Goal: Task Accomplishment & Management: Use online tool/utility

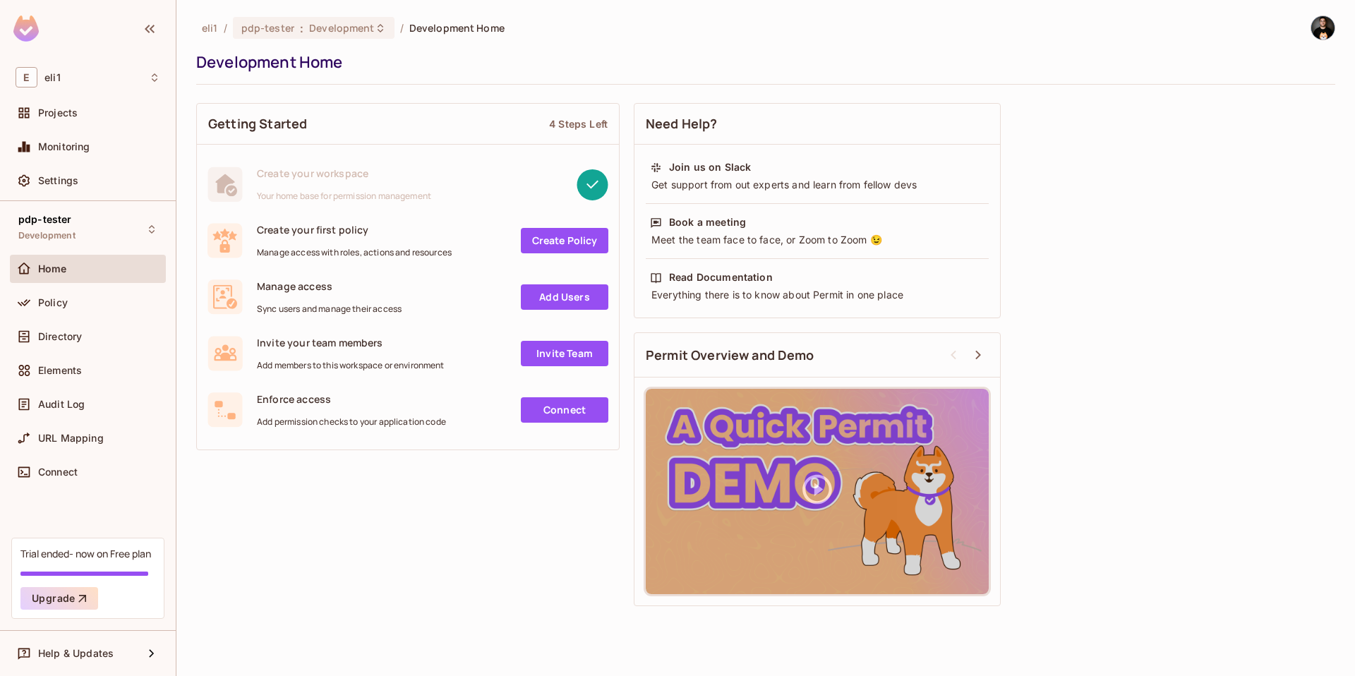
click at [665, 73] on div "eli1 / pdp-tester : Development / Development Home Development Home" at bounding box center [765, 50] width 1139 height 69
click at [1322, 28] on img at bounding box center [1323, 27] width 23 height 23
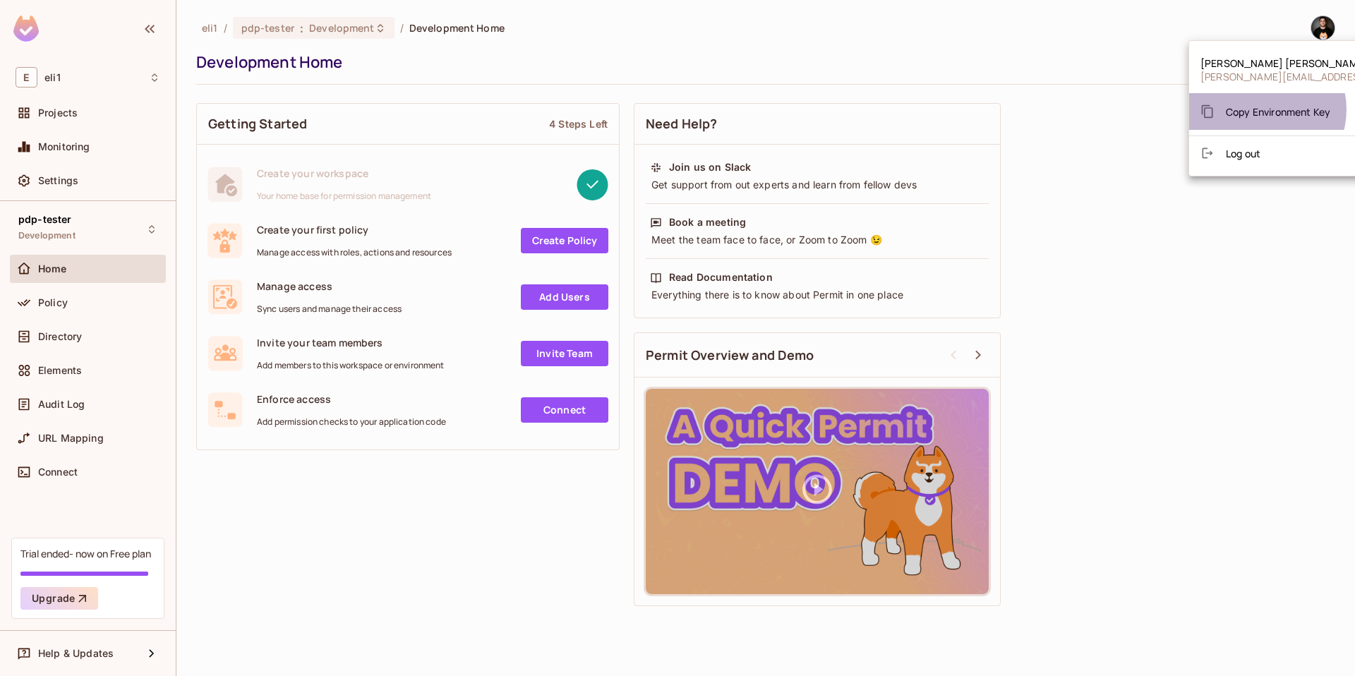
click at [1264, 109] on span "Copy Environment Key" at bounding box center [1278, 111] width 104 height 13
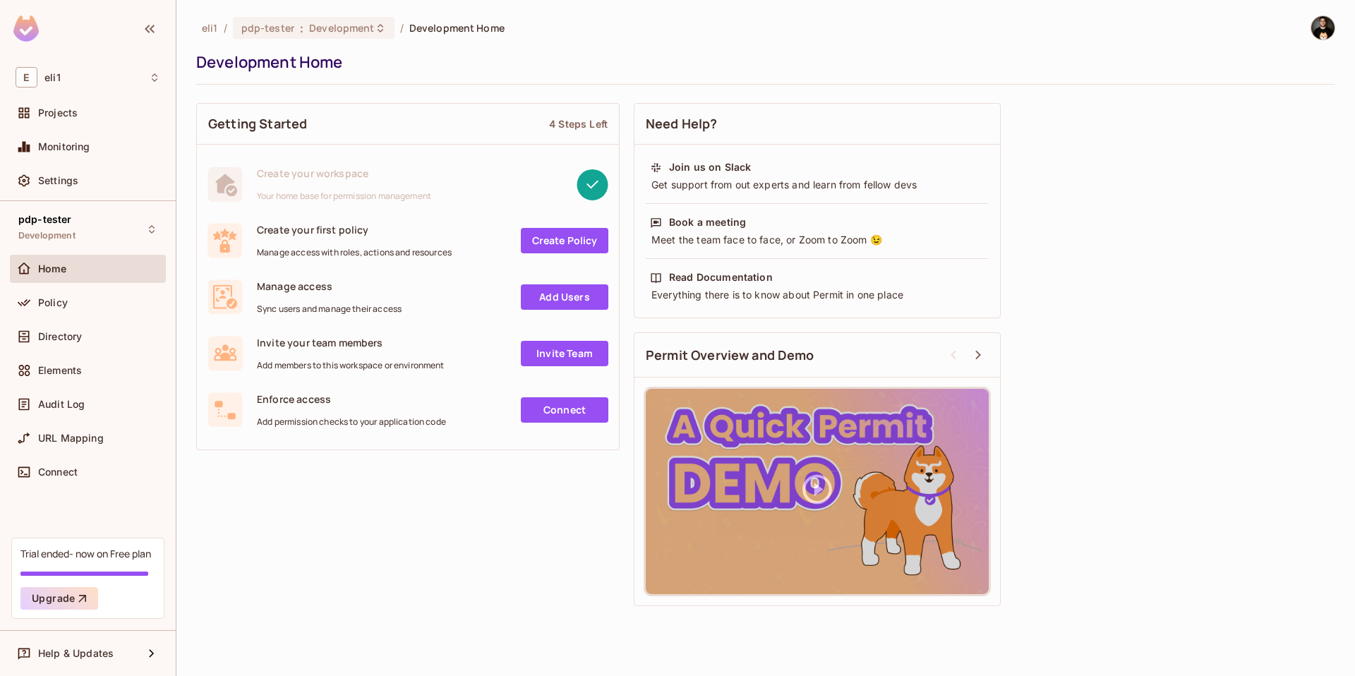
click at [1324, 30] on img at bounding box center [1323, 27] width 23 height 23
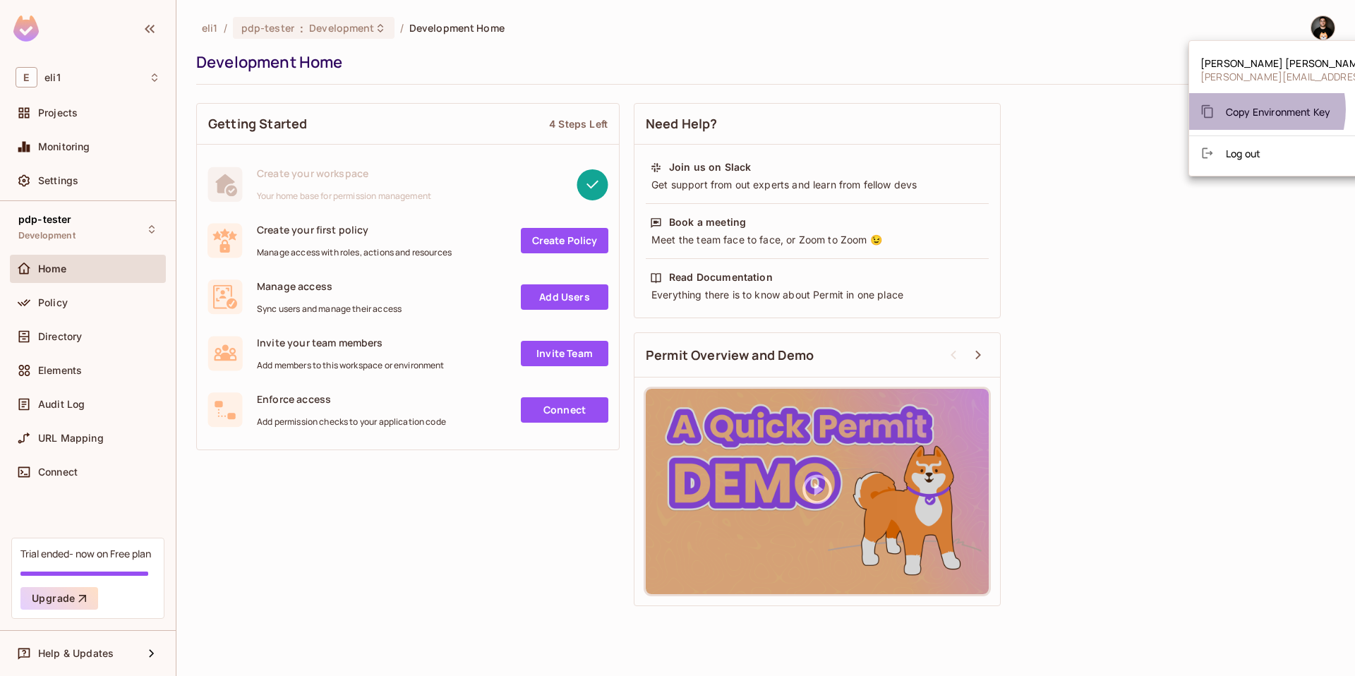
click at [1251, 109] on span "Copy Environment Key" at bounding box center [1278, 111] width 104 height 13
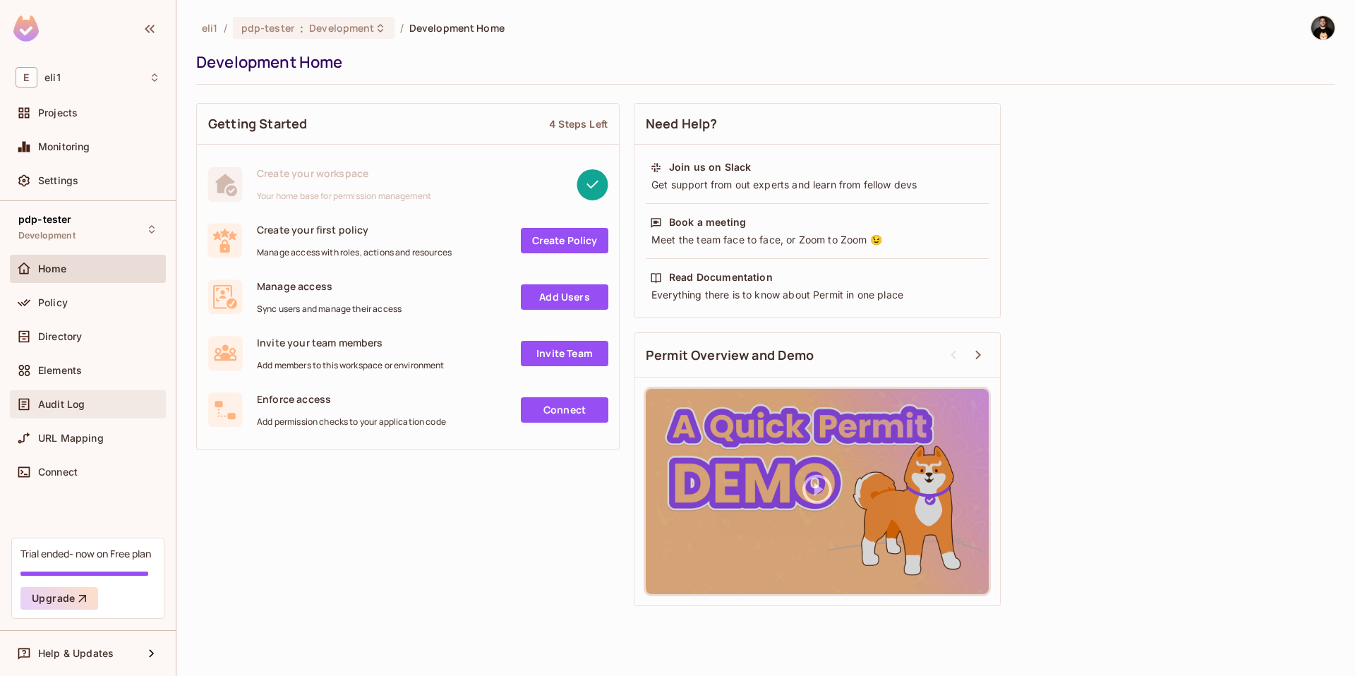
click at [60, 416] on div "Audit Log" at bounding box center [88, 404] width 156 height 28
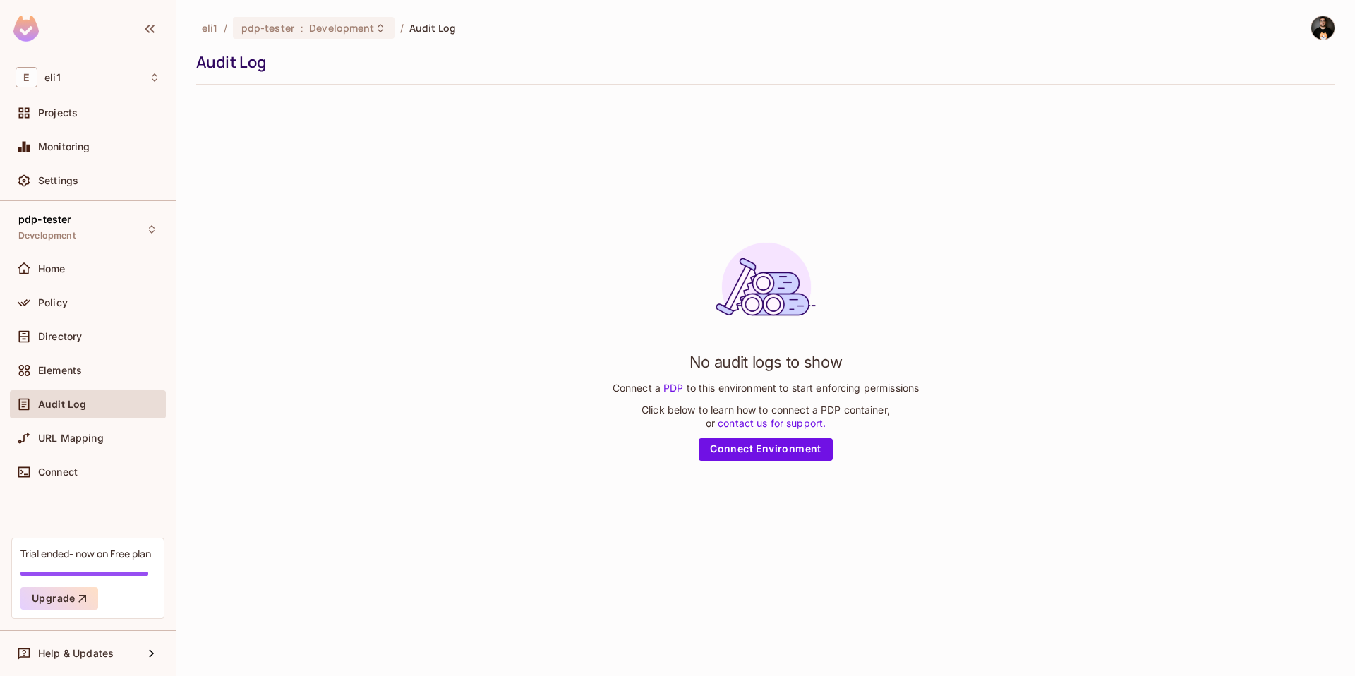
click at [406, 155] on div "No audit logs to show Connect a PDP to this environment to start enforcing perm…" at bounding box center [765, 346] width 1139 height 500
click at [1328, 28] on img at bounding box center [1323, 27] width 23 height 23
click at [1275, 105] on span "Copy Environment Key" at bounding box center [1278, 111] width 104 height 13
click at [54, 182] on span "Settings" at bounding box center [58, 180] width 40 height 11
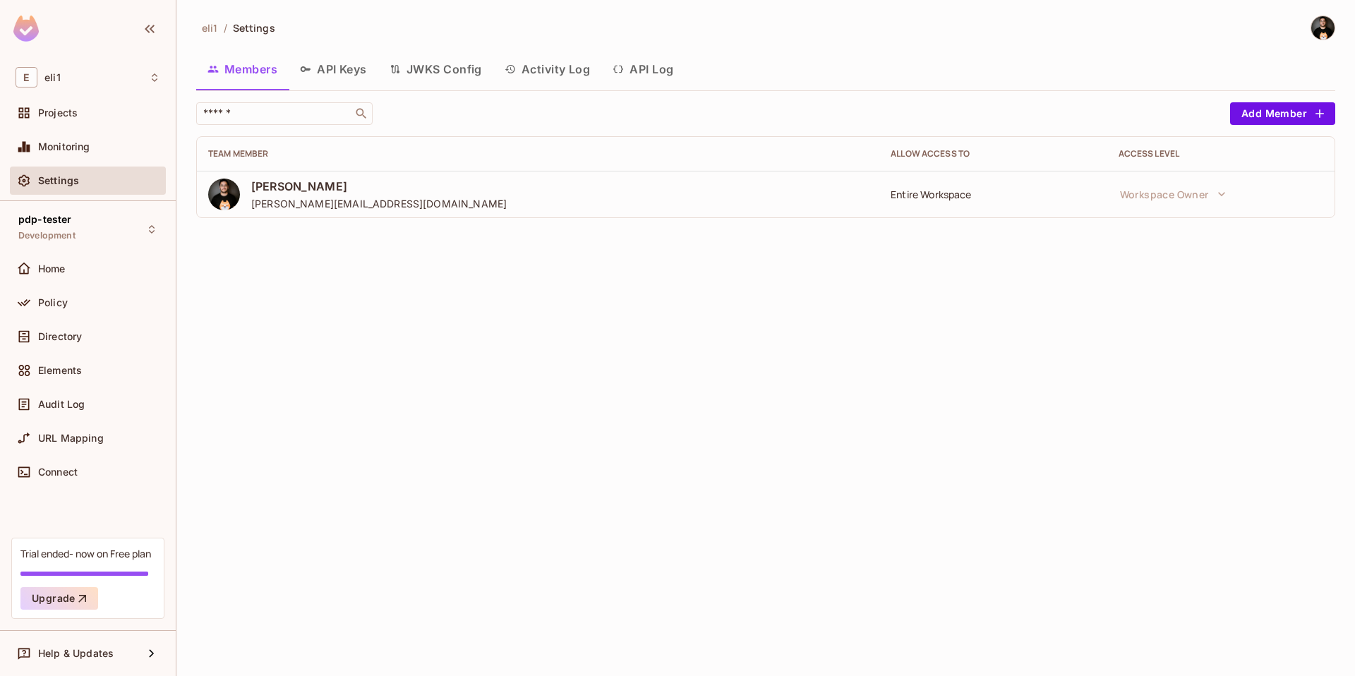
click at [629, 65] on button "API Log" at bounding box center [642, 69] width 83 height 35
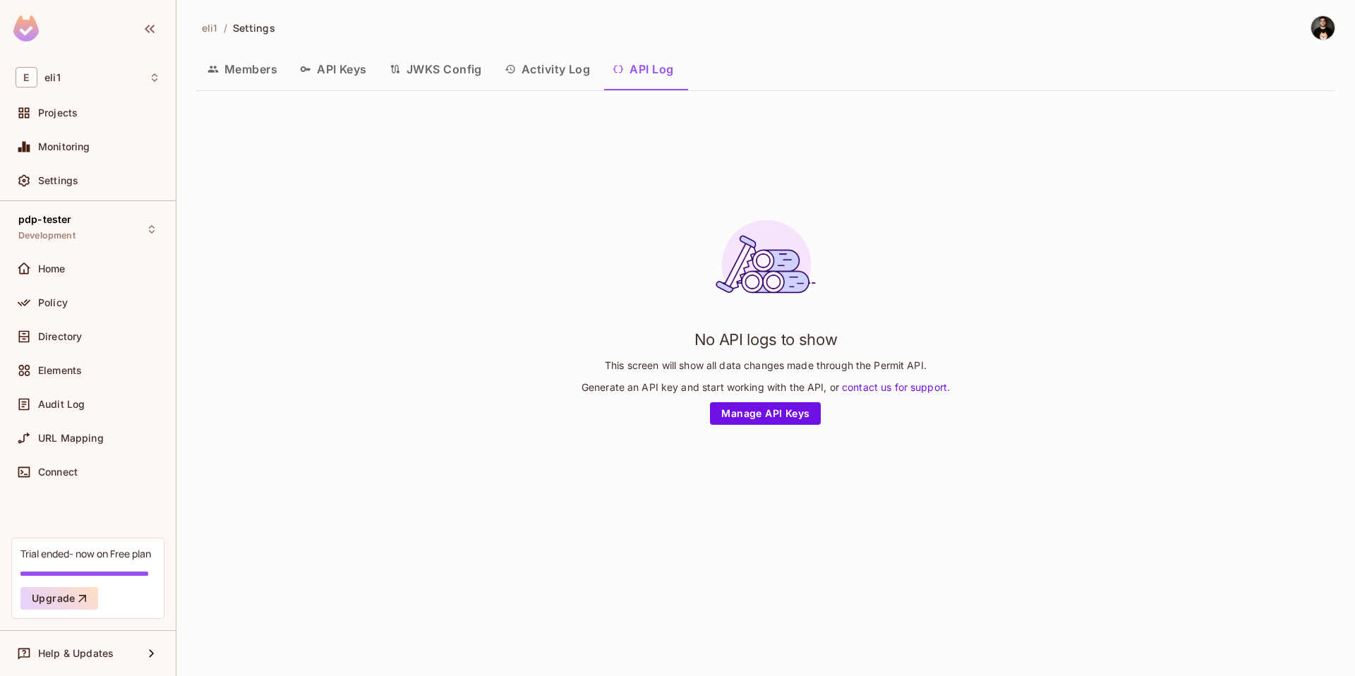
click at [549, 78] on button "Activity Log" at bounding box center [547, 69] width 109 height 35
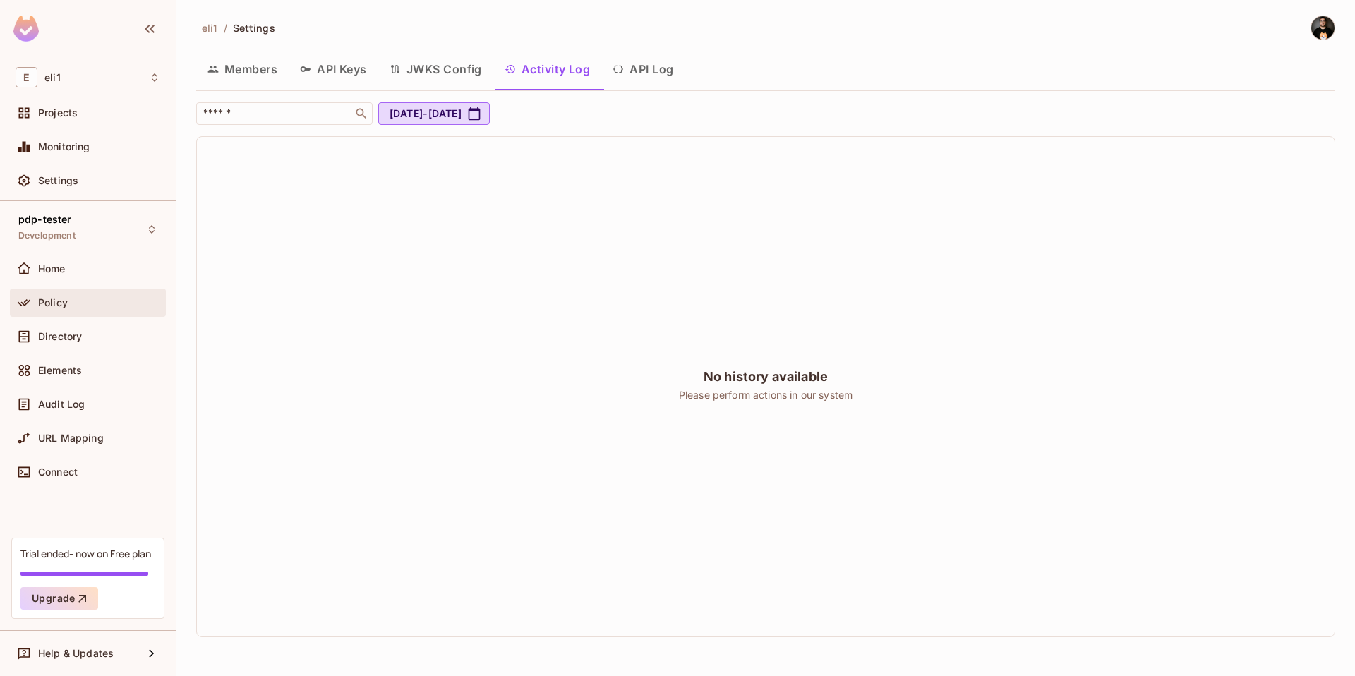
click at [63, 290] on div "Policy" at bounding box center [88, 303] width 156 height 28
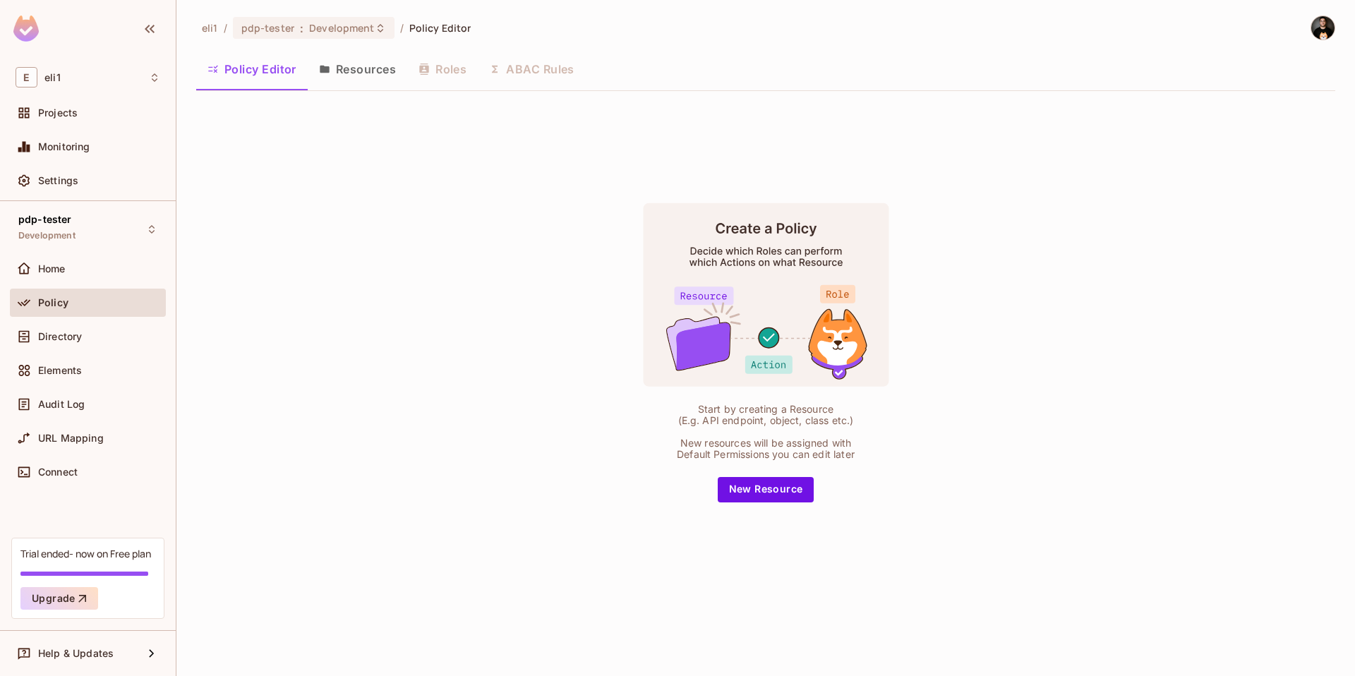
click at [364, 80] on button "Resources" at bounding box center [358, 69] width 100 height 35
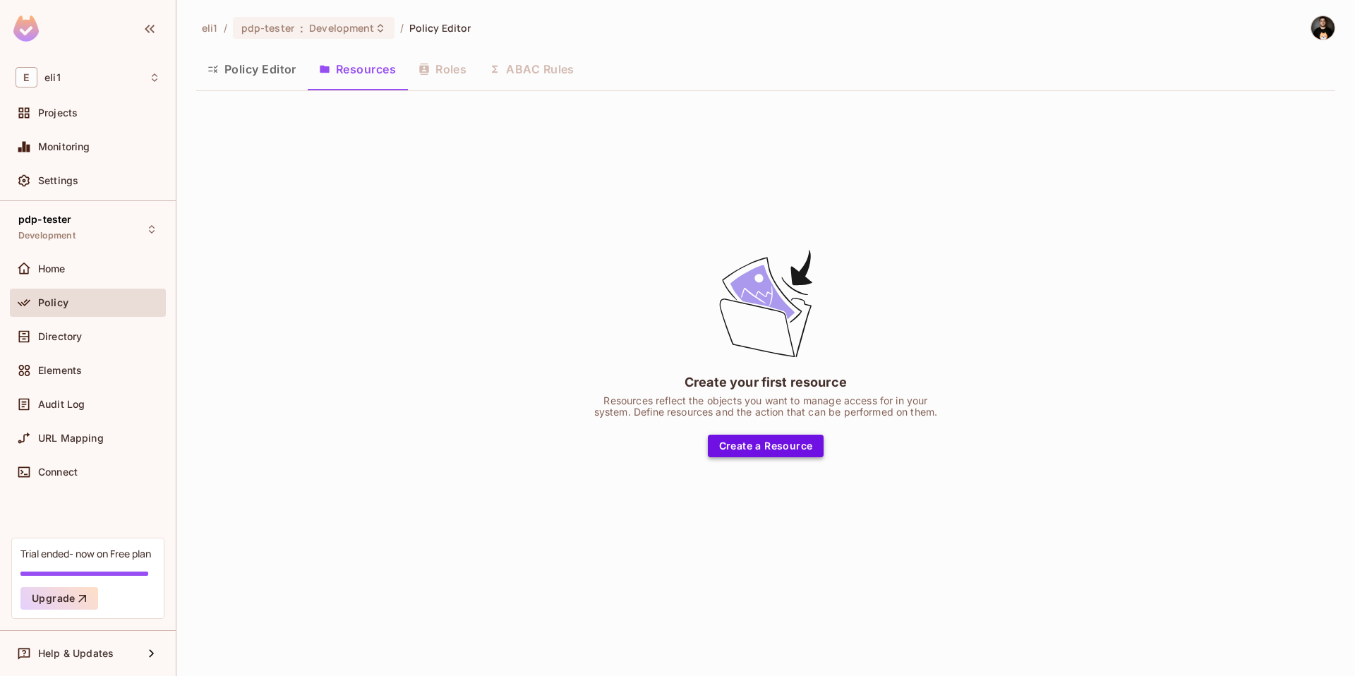
click at [754, 448] on button "Create a Resource" at bounding box center [766, 446] width 116 height 23
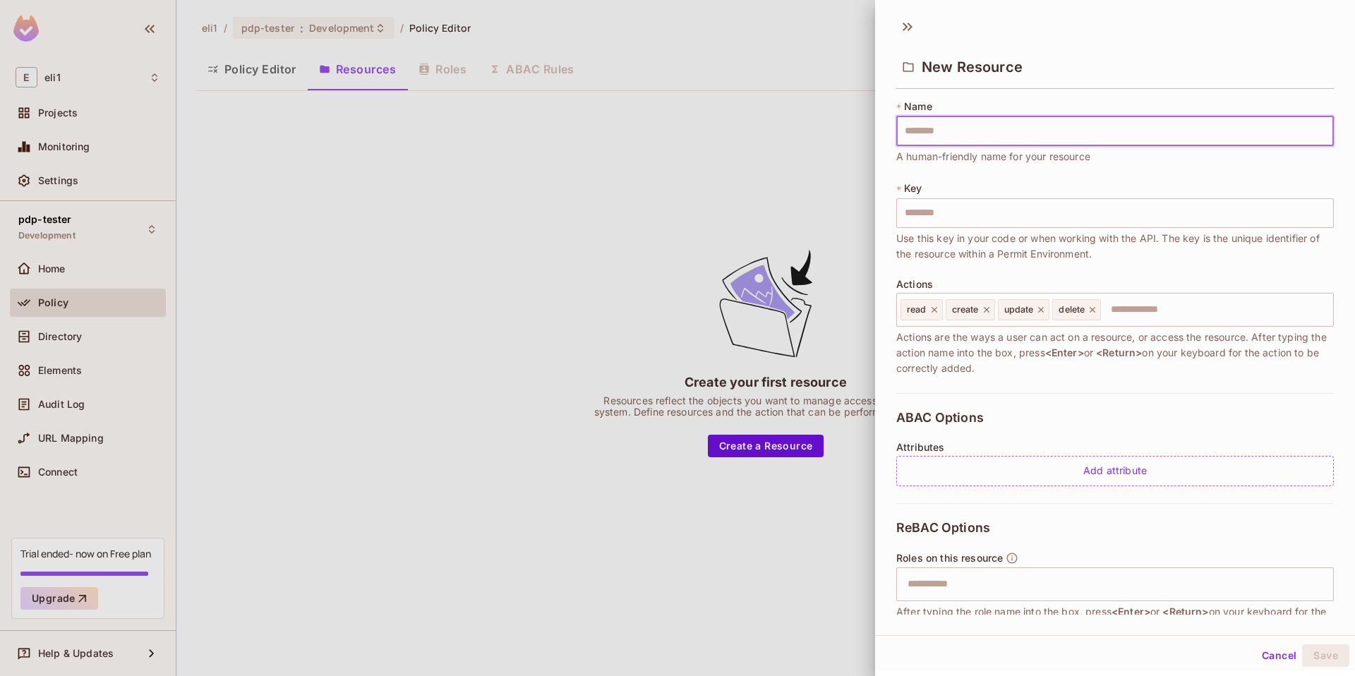
click at [980, 136] on input "text" at bounding box center [1116, 131] width 438 height 30
type input "******"
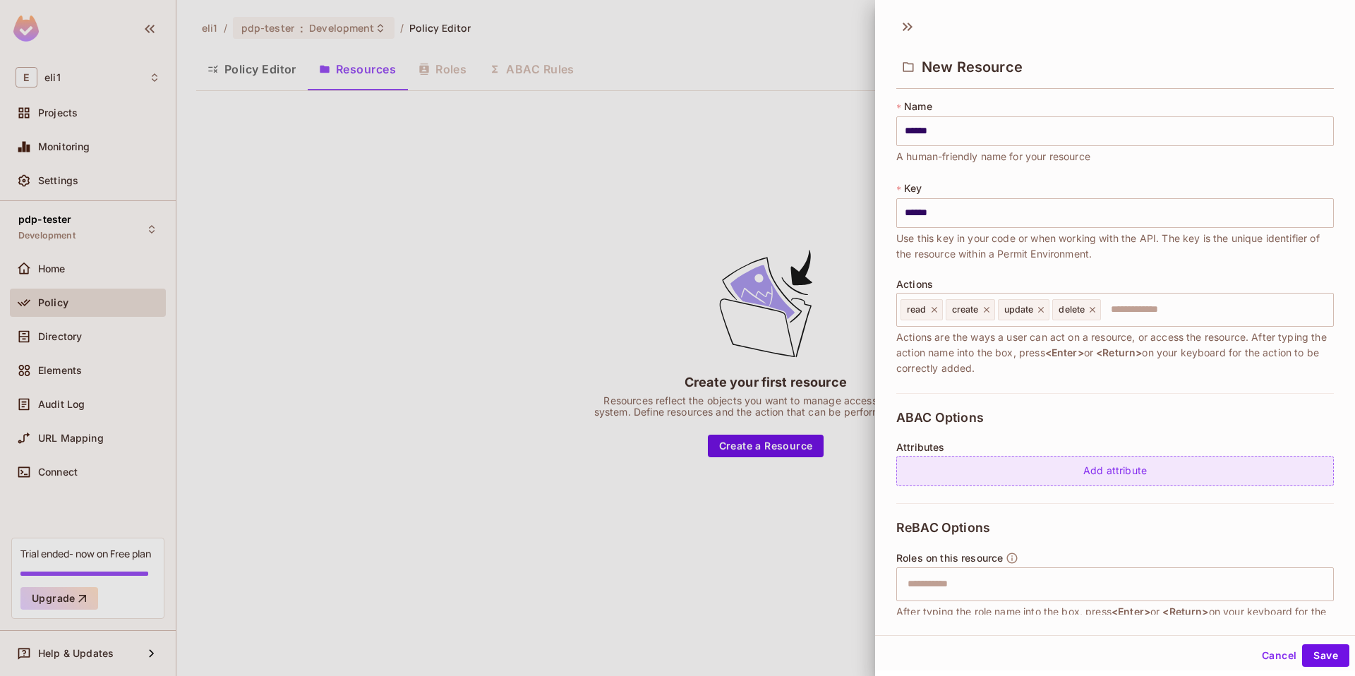
click at [1014, 474] on div "Add attribute" at bounding box center [1116, 471] width 438 height 30
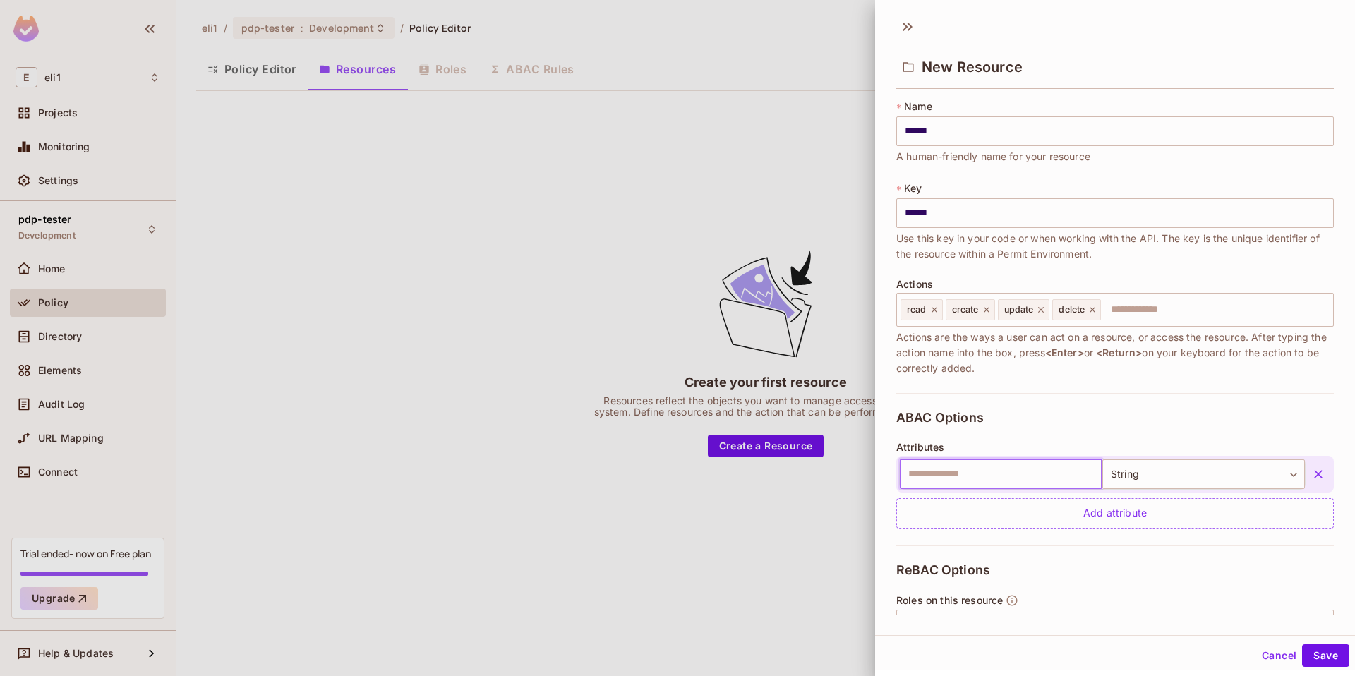
click at [986, 479] on input "text" at bounding box center [1001, 475] width 203 height 30
type input "*****"
click at [1329, 660] on button "Save" at bounding box center [1325, 656] width 47 height 23
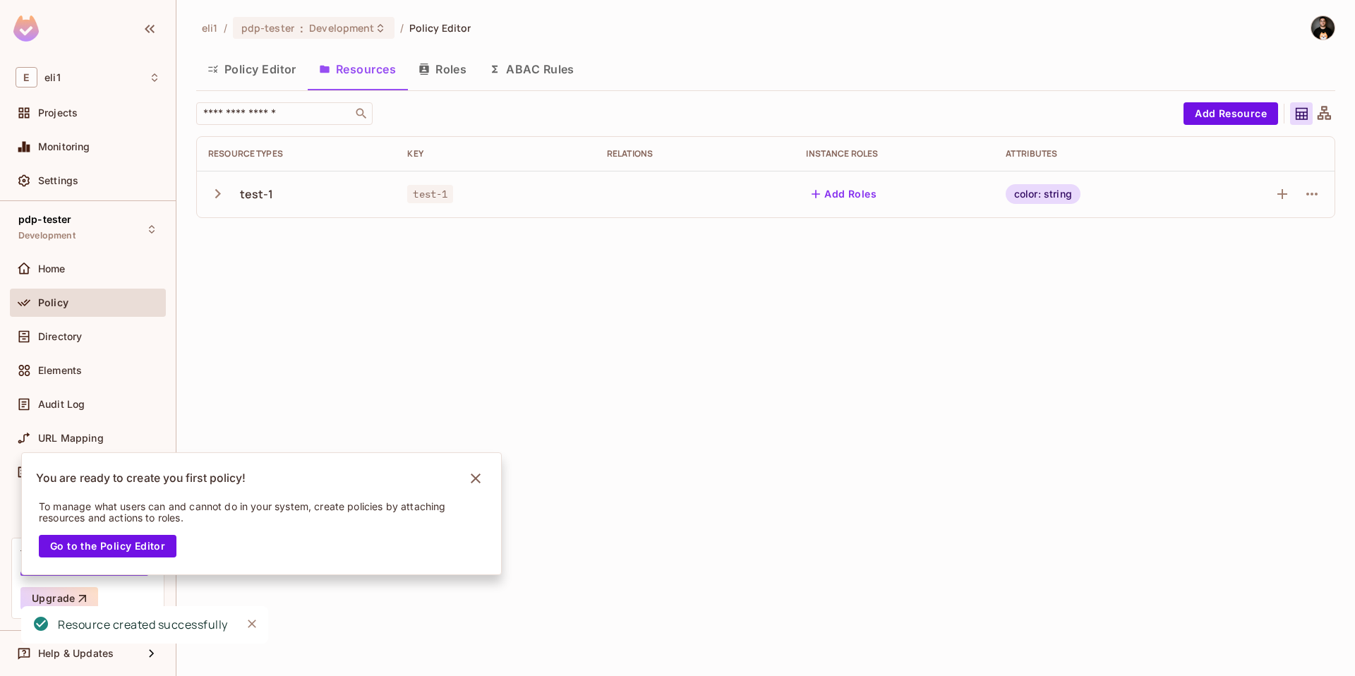
click at [908, 271] on div "eli1 / pdp-tester : Development / Policy Editor Policy Editor Resources Roles A…" at bounding box center [765, 338] width 1179 height 676
click at [1315, 29] on img at bounding box center [1323, 27] width 23 height 23
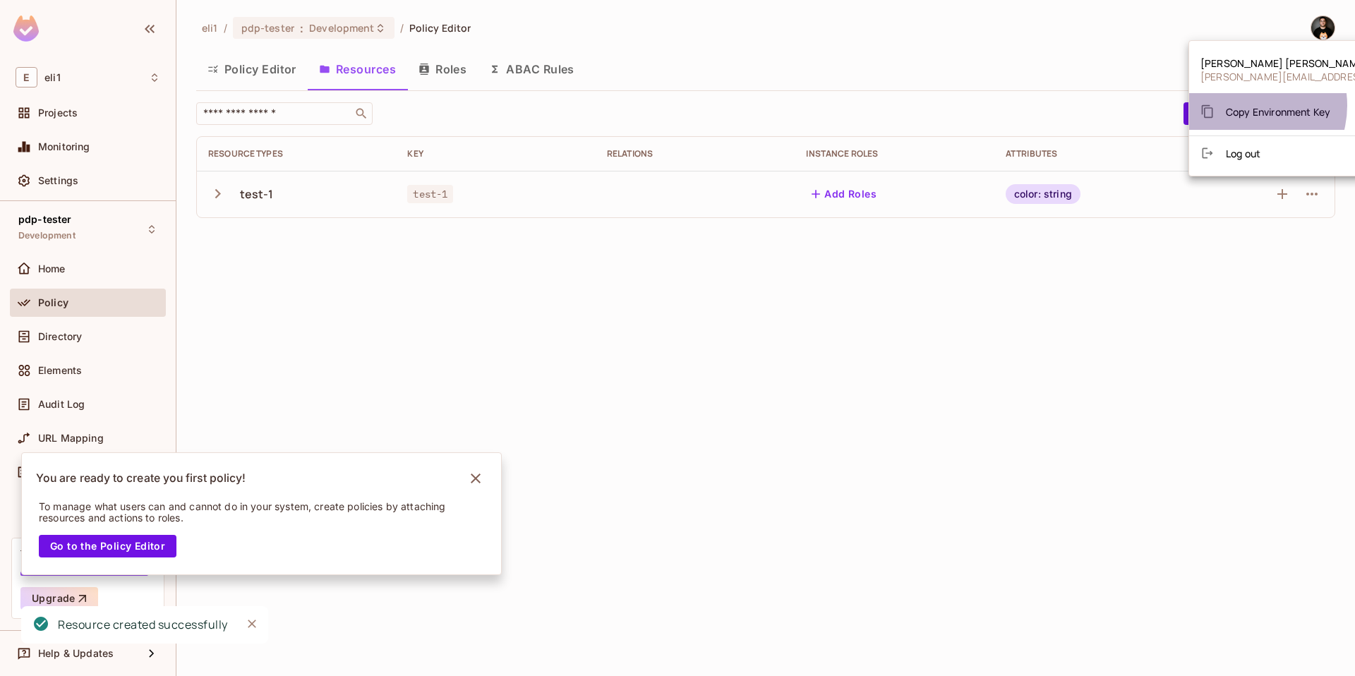
click at [1244, 105] on span "Copy Environment Key" at bounding box center [1278, 111] width 104 height 13
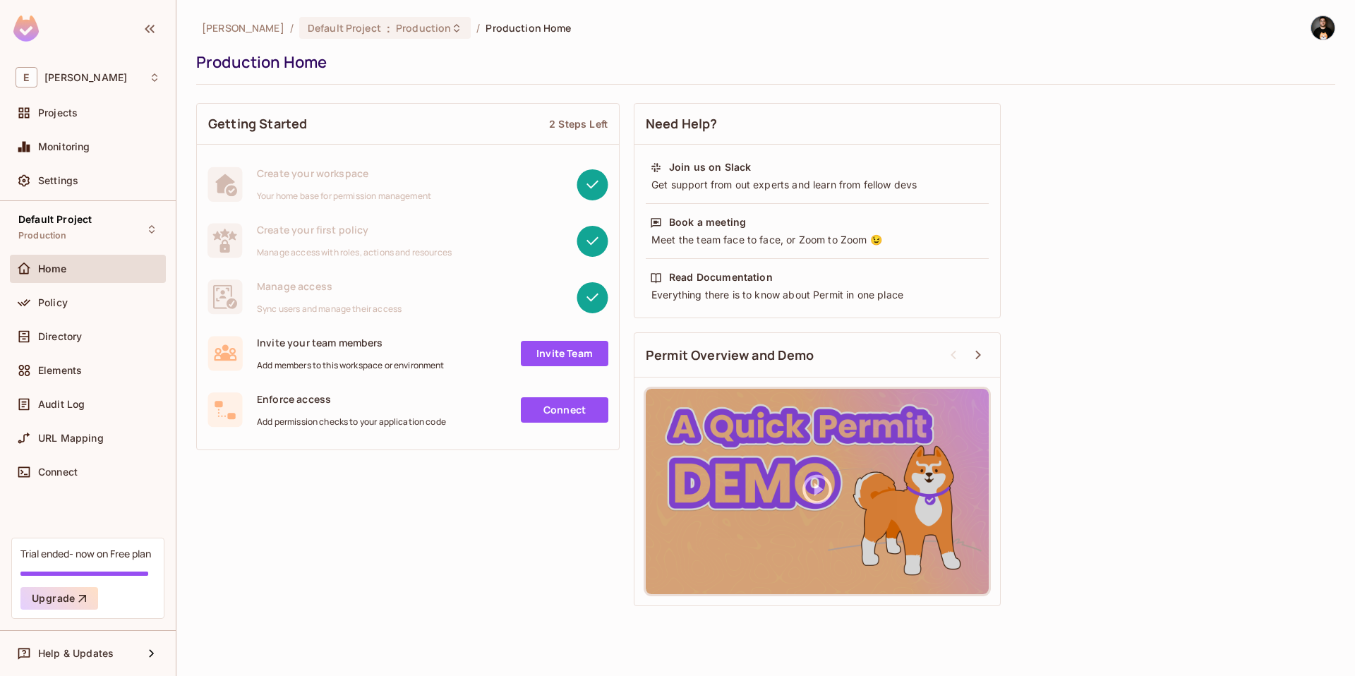
click at [1324, 28] on img at bounding box center [1323, 27] width 23 height 23
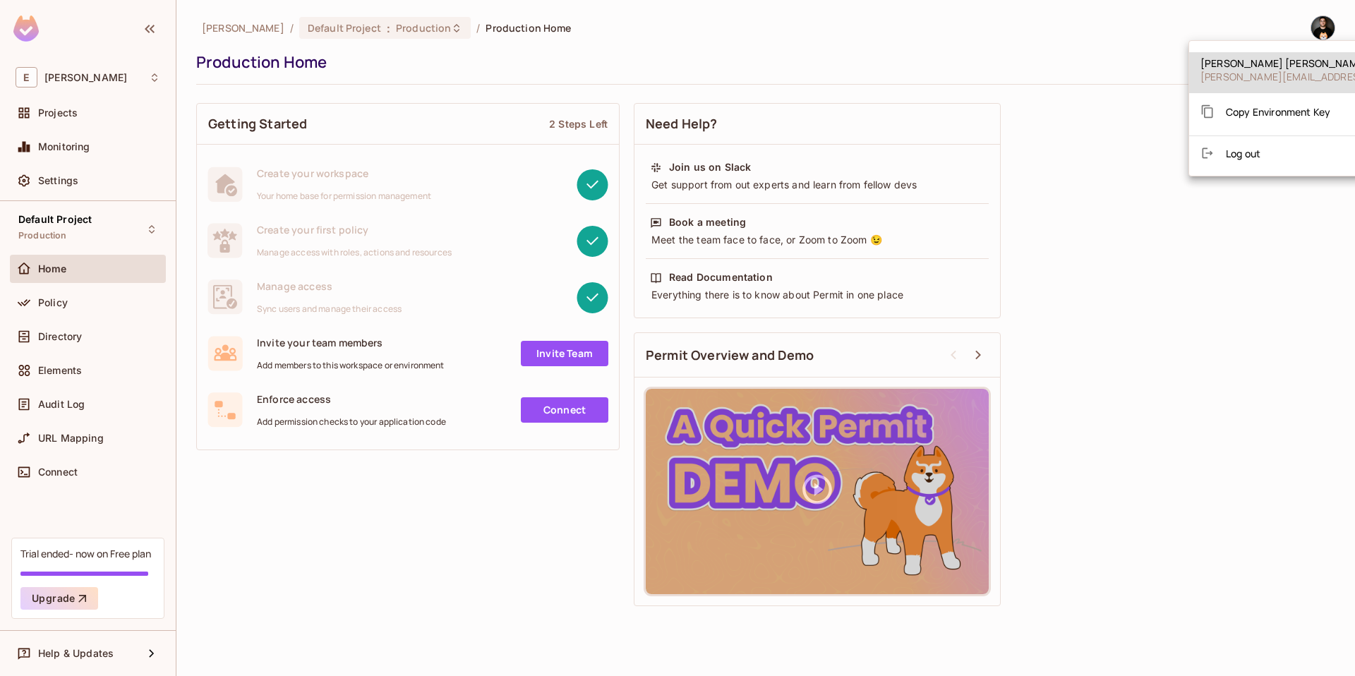
click at [1266, 99] on div "Copy Environment Key" at bounding box center [1266, 111] width 130 height 28
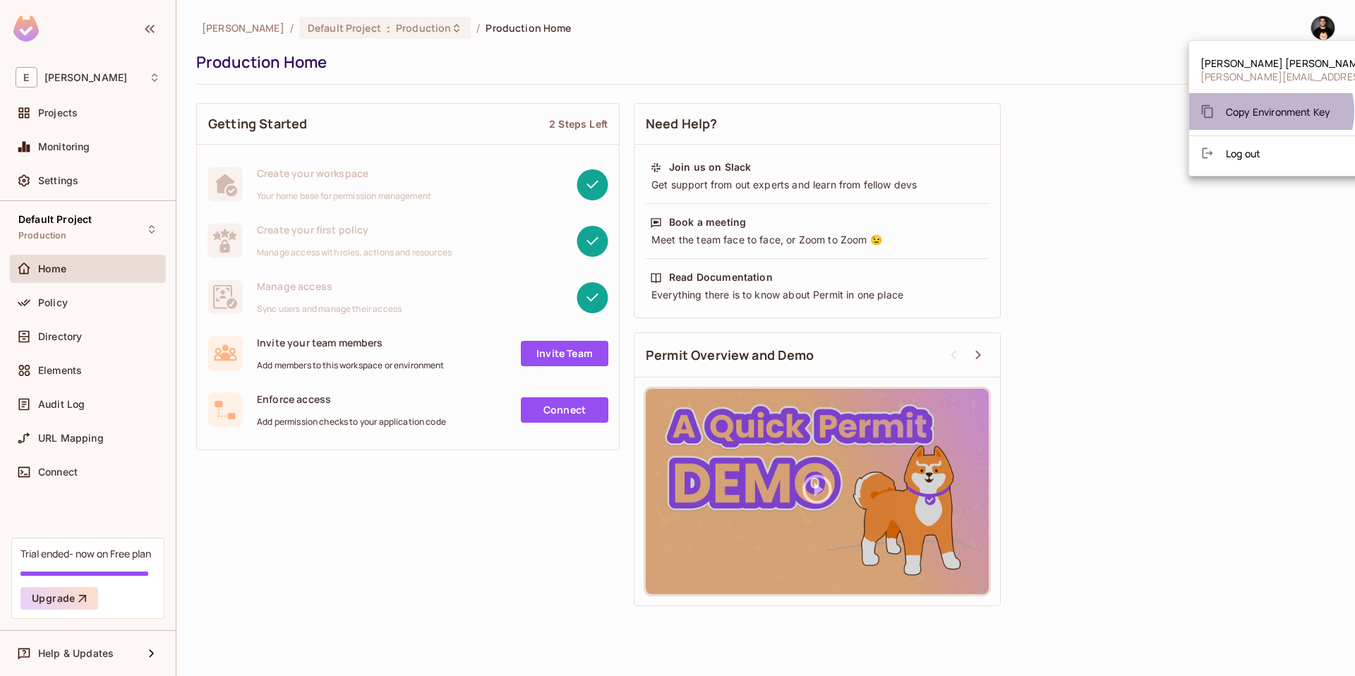
click at [1271, 112] on span "Copy Environment Key" at bounding box center [1278, 111] width 104 height 13
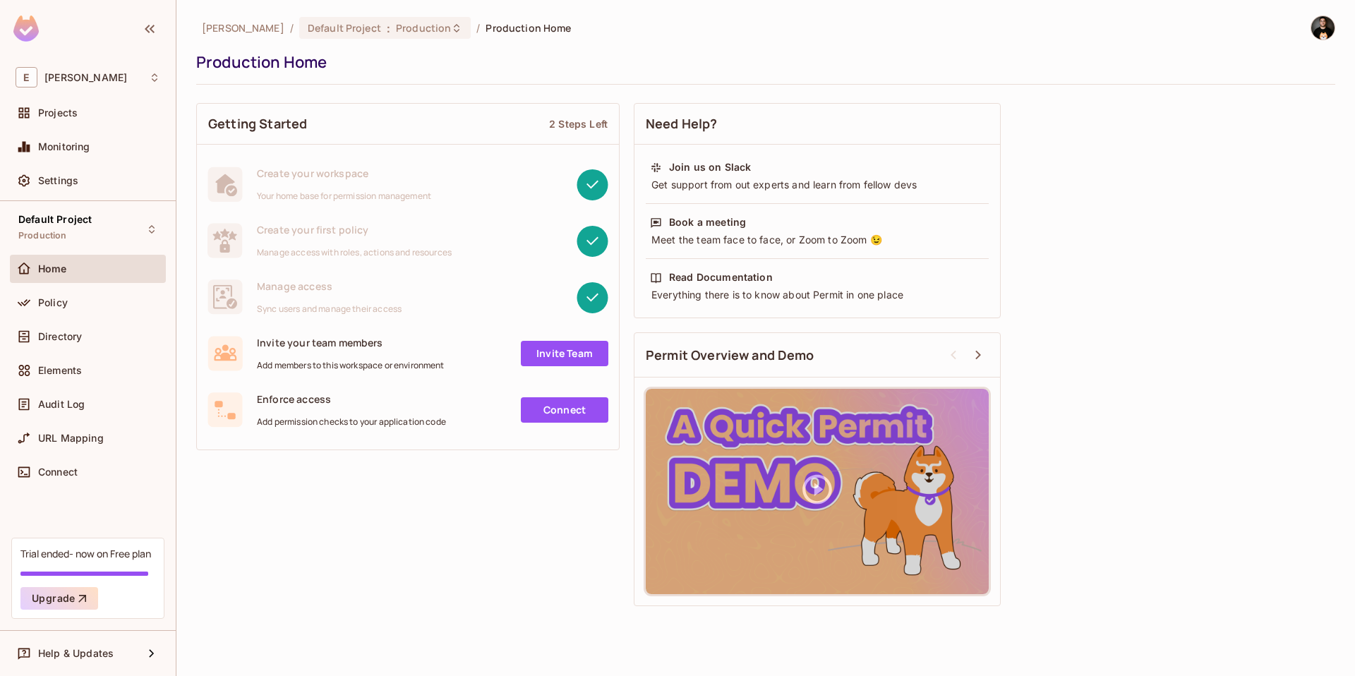
click at [1164, 55] on div "Production Home" at bounding box center [762, 62] width 1132 height 21
click at [1322, 46] on div "[PERSON_NAME] / Default Project : Production / Production Home Production Home" at bounding box center [765, 50] width 1139 height 69
click at [1325, 35] on img at bounding box center [1323, 27] width 23 height 23
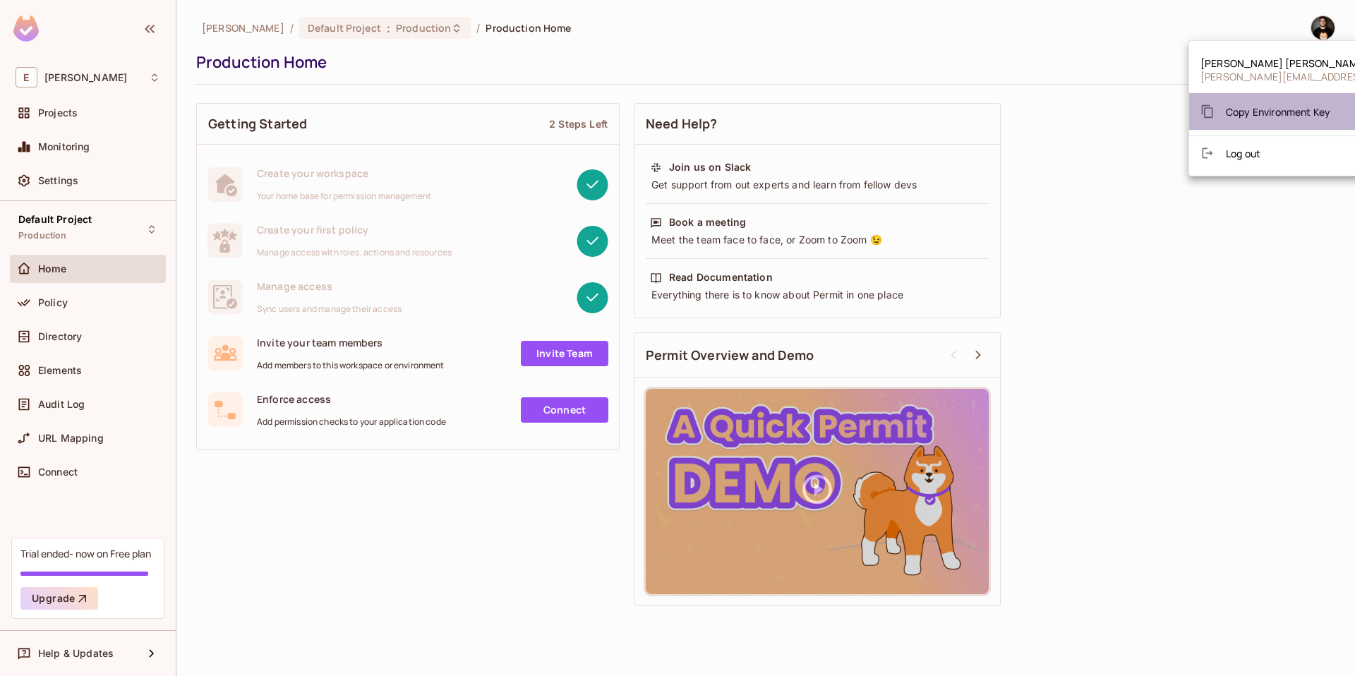
click at [1276, 112] on span "Copy Environment Key" at bounding box center [1278, 111] width 104 height 13
